Goal: Information Seeking & Learning: Learn about a topic

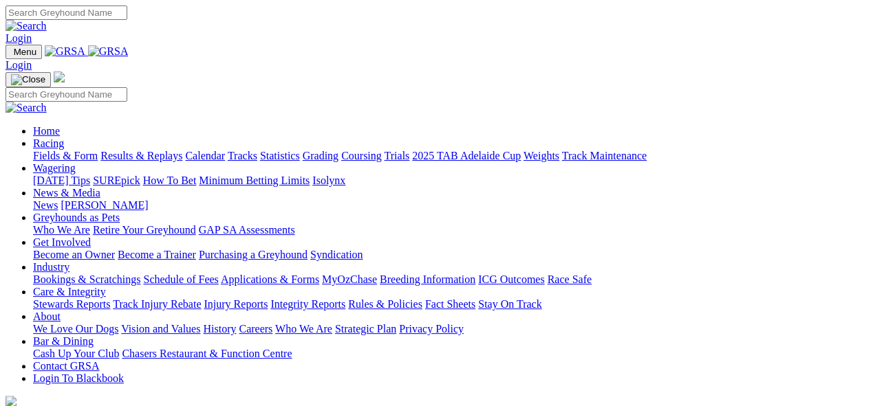
click at [300, 150] on link "Statistics" at bounding box center [280, 156] width 40 height 12
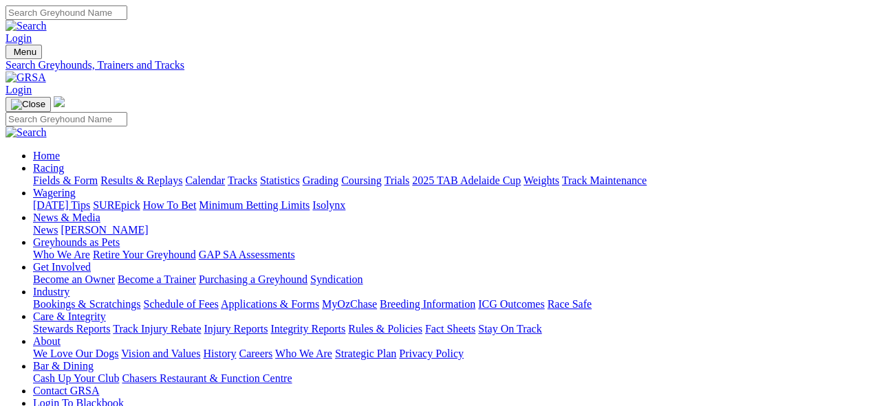
select select "mandurah"
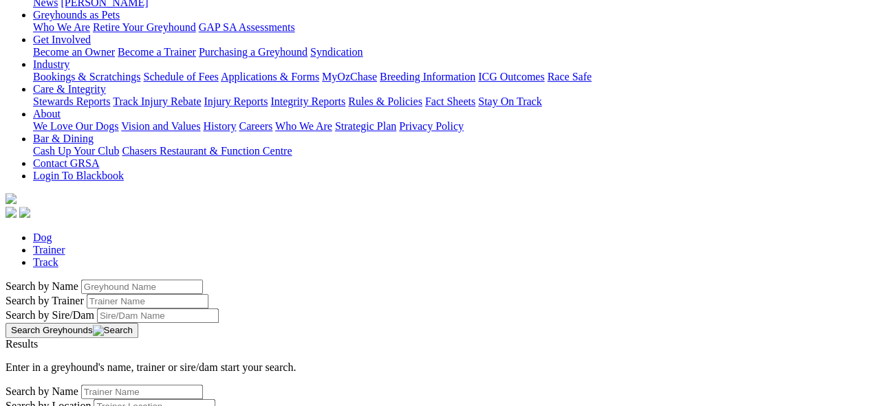
scroll to position [229, 0]
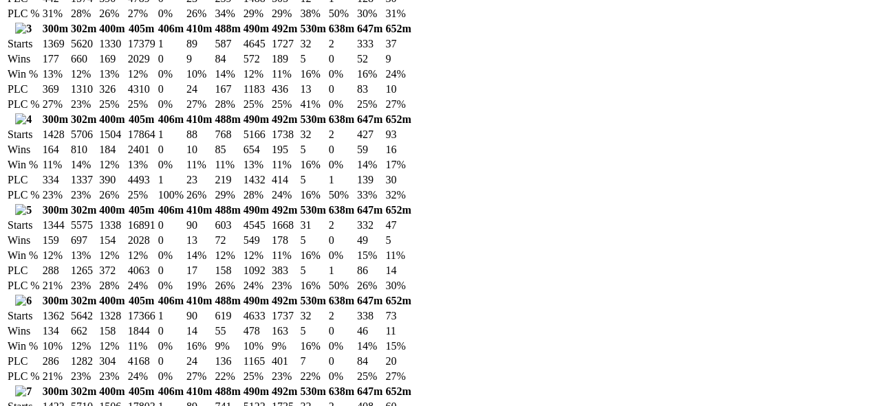
scroll to position [2444, 0]
